Goal: Use online tool/utility: Use online tool/utility

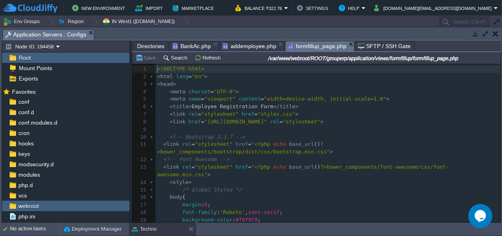
scroll to position [3, 0]
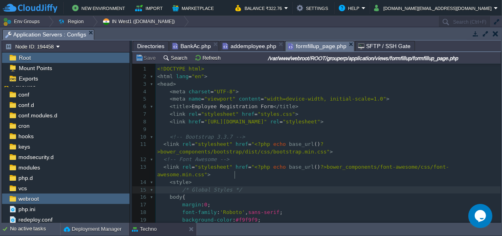
click at [328, 186] on pre "/* Global Styles */" at bounding box center [327, 190] width 345 height 8
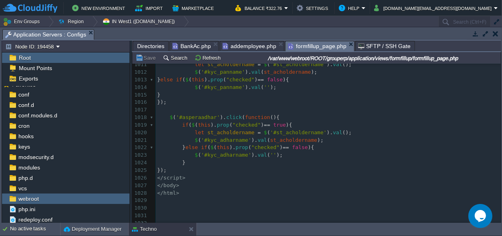
scroll to position [8326, 0]
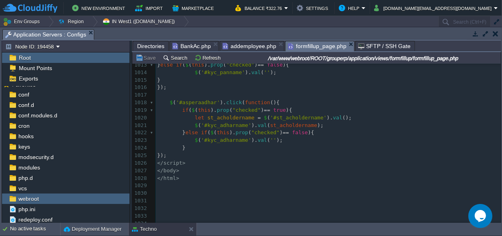
type textarea "</script>"
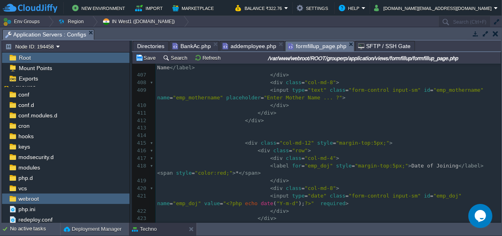
scroll to position [0, 0]
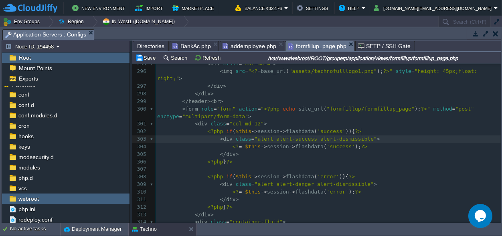
click at [377, 136] on span ">" at bounding box center [378, 139] width 3 height 6
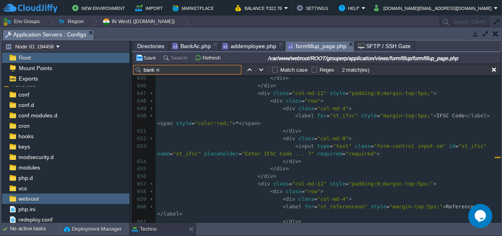
type input "bank n"
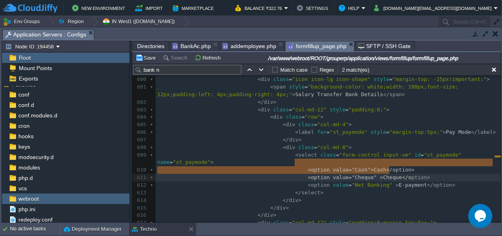
type textarea "<option value="Cash">Cash</option> <option value="Cheque" >Cheque</option>"
drag, startPoint x: 293, startPoint y: 161, endPoint x: 410, endPoint y: 171, distance: 117.4
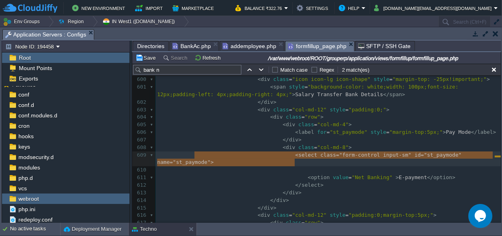
type textarea "<select class="form-control input-sm" id="st_paymode" name="st_paymode">"
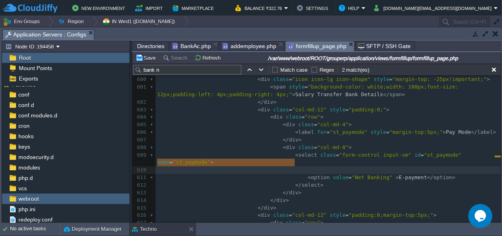
drag, startPoint x: 293, startPoint y: 161, endPoint x: 152, endPoint y: 163, distance: 141.0
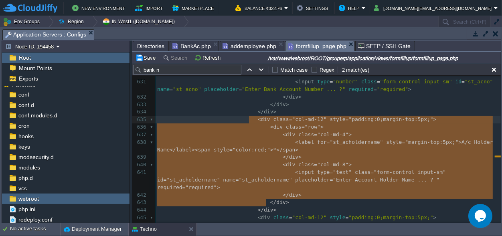
type textarea "<div class="col-md-12" style="padding:0;margin-top:5px;"> <div class="row"> <di…"
drag, startPoint x: 268, startPoint y: 201, endPoint x: 250, endPoint y: 121, distance: 81.4
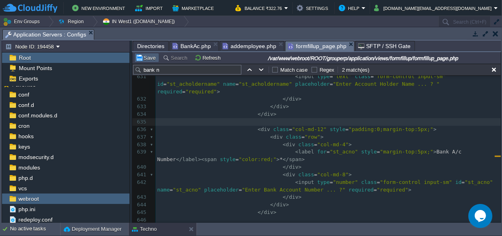
drag, startPoint x: 144, startPoint y: 56, endPoint x: 150, endPoint y: 59, distance: 6.8
click at [144, 55] on button "Save" at bounding box center [146, 57] width 22 height 7
click at [329, 111] on pre "</ div >" at bounding box center [327, 115] width 345 height 8
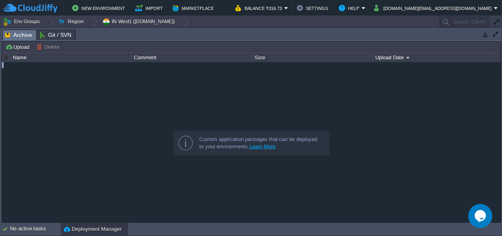
drag, startPoint x: 230, startPoint y: 29, endPoint x: 226, endPoint y: 209, distance: 180.7
click at [227, 209] on div "Tasks Activity Log Archive Git / SVN Upload Delete Deploy to ... Custom applica…" at bounding box center [251, 126] width 502 height 196
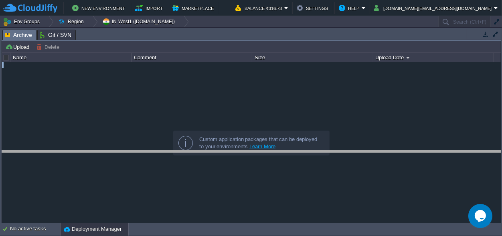
drag, startPoint x: 224, startPoint y: 36, endPoint x: 224, endPoint y: 42, distance: 6.0
click at [223, 157] on body "New Environment Import Marketplace Bonus ₹0.00 Upgrade Account Balance ₹316.73 …" at bounding box center [251, 118] width 502 height 236
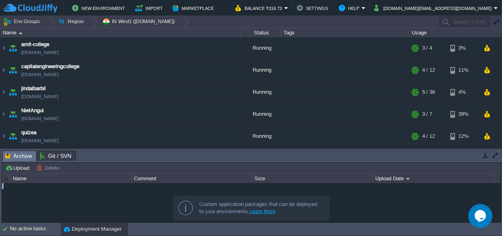
click at [361, 205] on div at bounding box center [251, 202] width 498 height 39
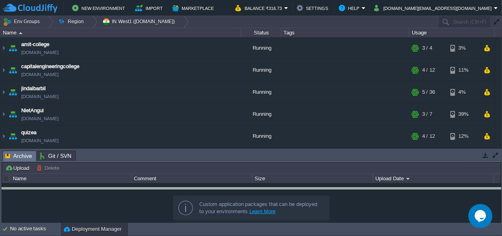
drag, startPoint x: 234, startPoint y: 155, endPoint x: 235, endPoint y: 191, distance: 35.7
click at [235, 192] on body "New Environment Import Marketplace Bonus ₹0.00 Upgrade Account Balance ₹316.73 …" at bounding box center [251, 118] width 502 height 236
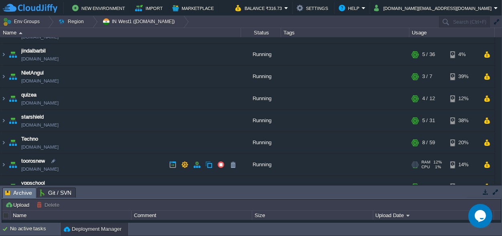
scroll to position [50, 0]
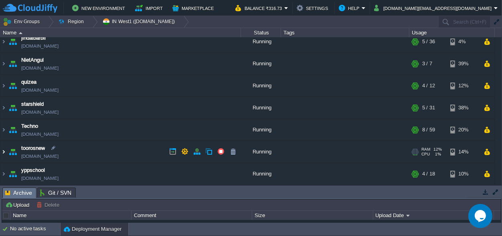
click at [2, 153] on img at bounding box center [3, 152] width 6 height 22
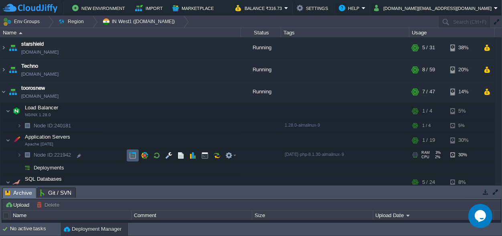
scroll to position [125, 0]
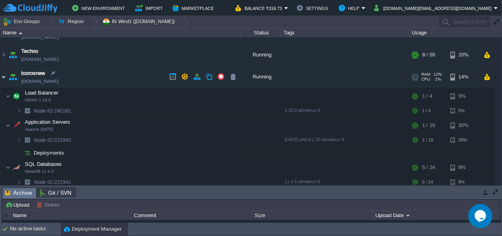
click at [3, 77] on img at bounding box center [3, 77] width 6 height 22
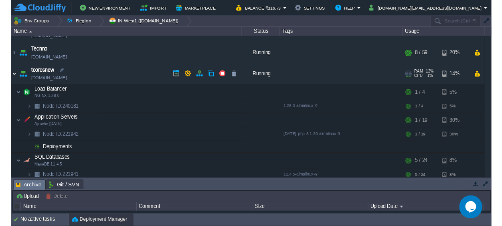
scroll to position [50, 0]
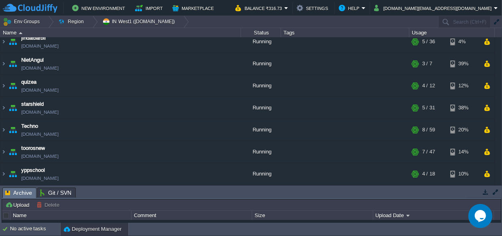
click at [173, 20] on body "New Environment Import Marketplace Bonus ₹0.00 Upgrade Account Balance ₹316.73 …" at bounding box center [251, 118] width 502 height 236
